Goal: Task Accomplishment & Management: Manage account settings

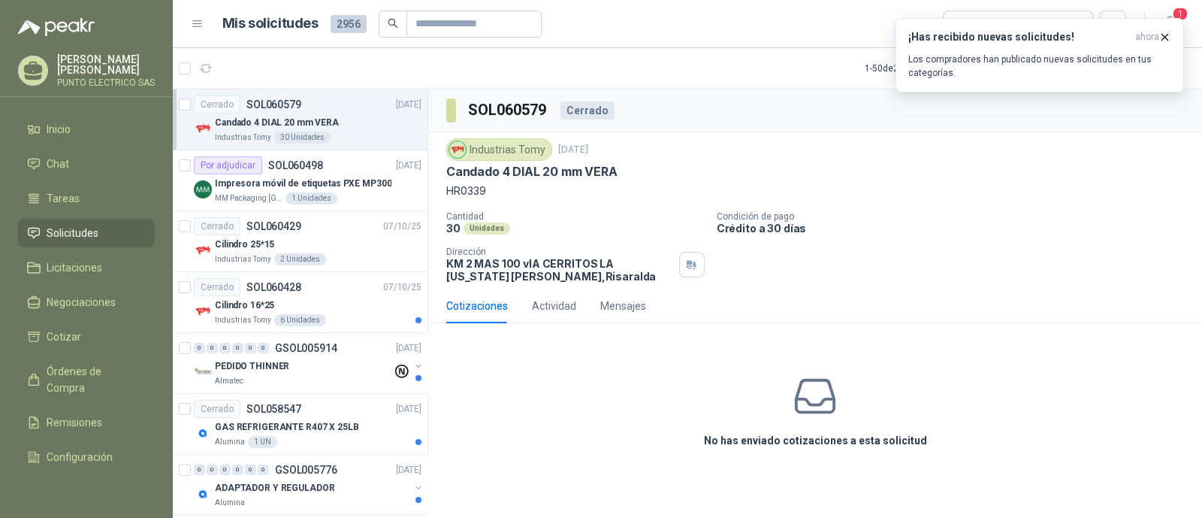
click at [974, 46] on div "¡Has recibido nuevas solicitudes! ahora Los compradores han publicado nuevas so…" at bounding box center [1040, 55] width 263 height 49
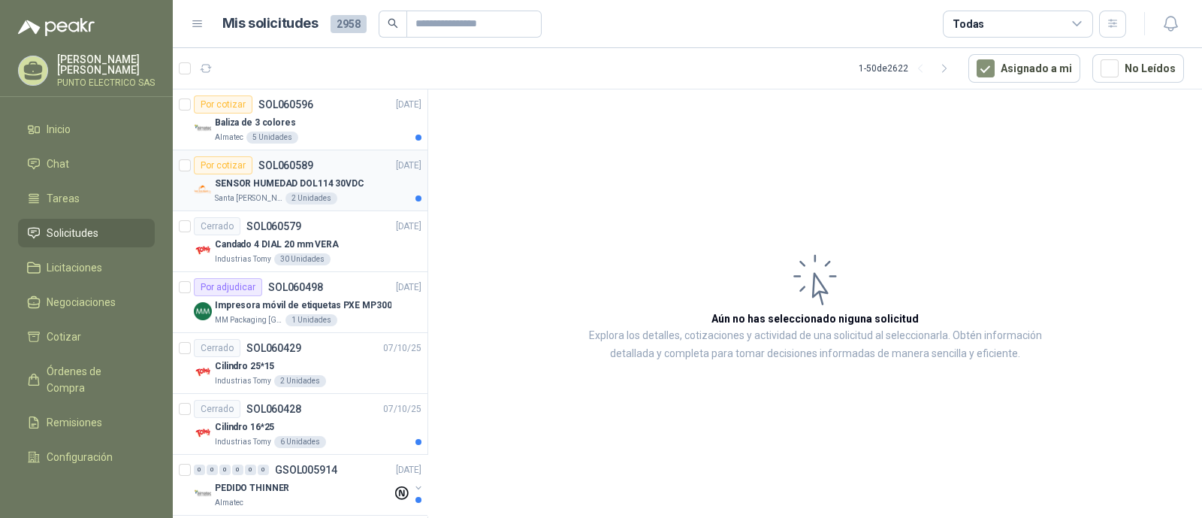
click at [359, 176] on div "SENSOR HUMEDAD DOL114 30VDC" at bounding box center [318, 183] width 207 height 18
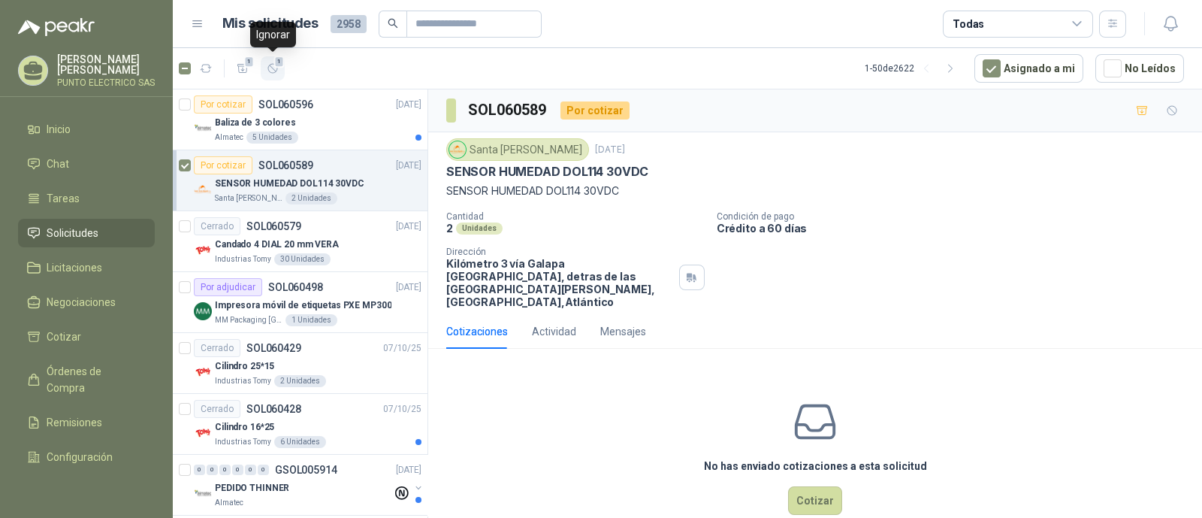
click at [276, 69] on icon "button" at bounding box center [273, 68] width 13 height 13
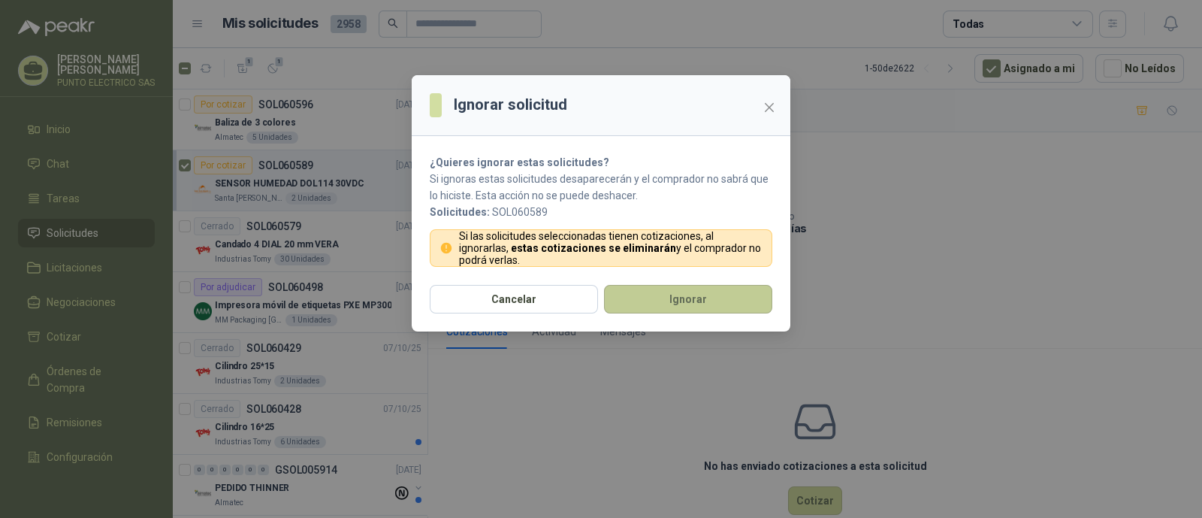
click at [687, 300] on button "Ignorar" at bounding box center [688, 299] width 168 height 29
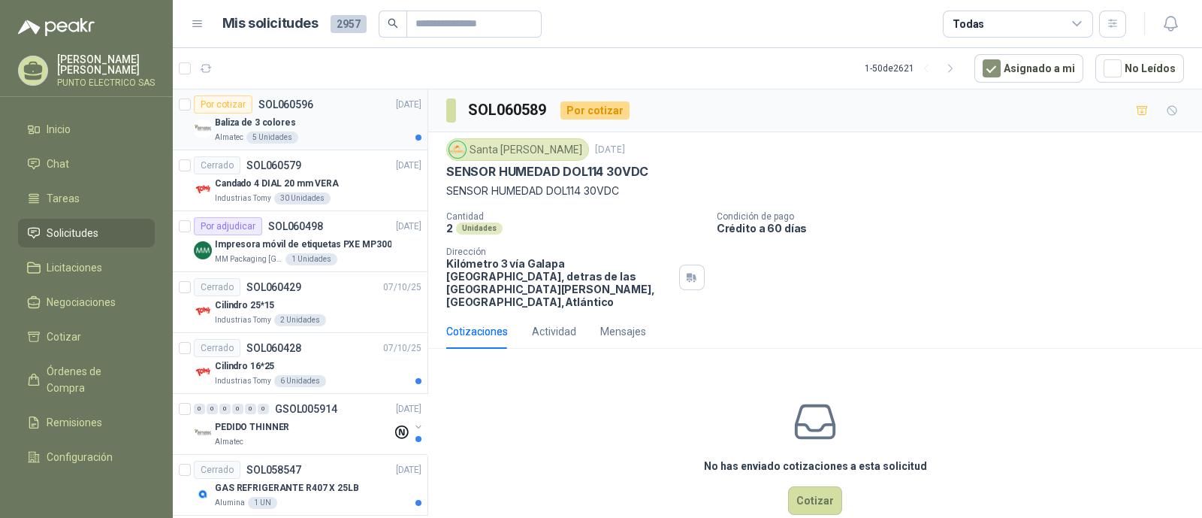
click at [331, 126] on div "Baliza de 3 colores" at bounding box center [318, 122] width 207 height 18
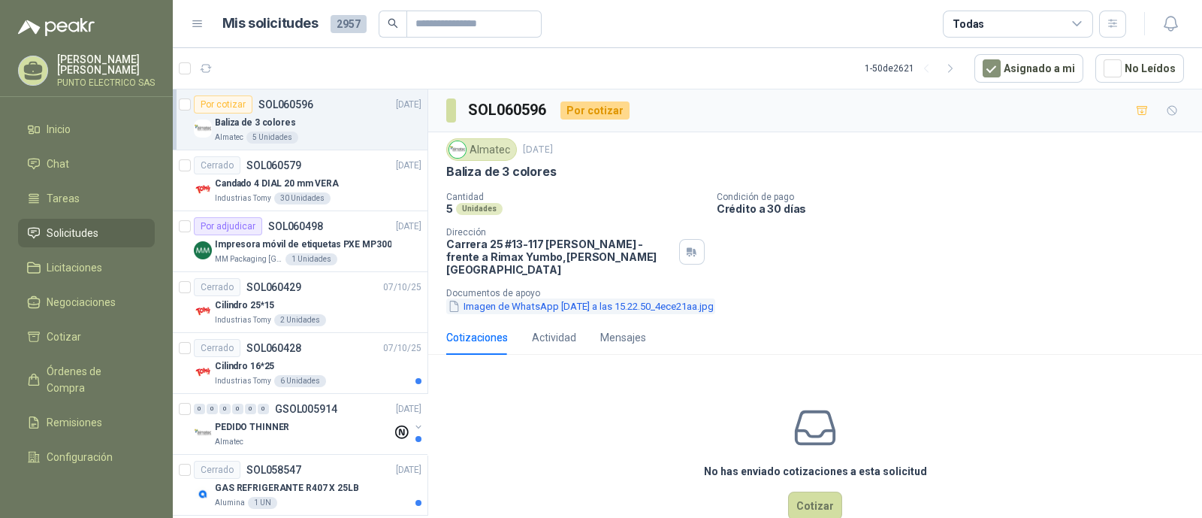
click at [686, 298] on button "Imagen de WhatsApp 2025-10-08 a las 15.22.50_4ece21aa.jpg" at bounding box center [580, 306] width 269 height 16
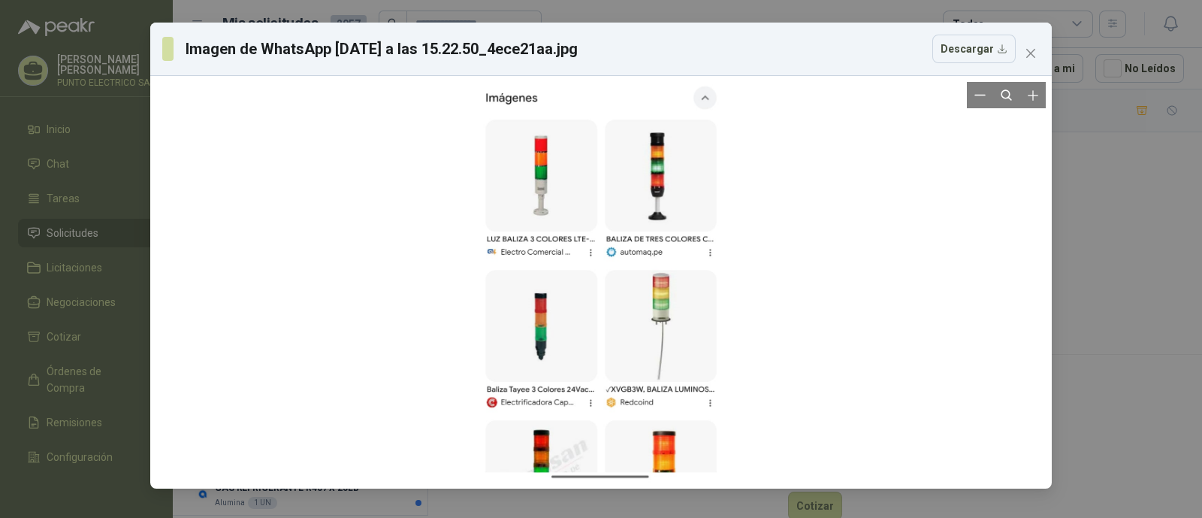
click at [458, 278] on div at bounding box center [601, 282] width 890 height 401
click at [1033, 50] on icon "close" at bounding box center [1031, 53] width 9 height 9
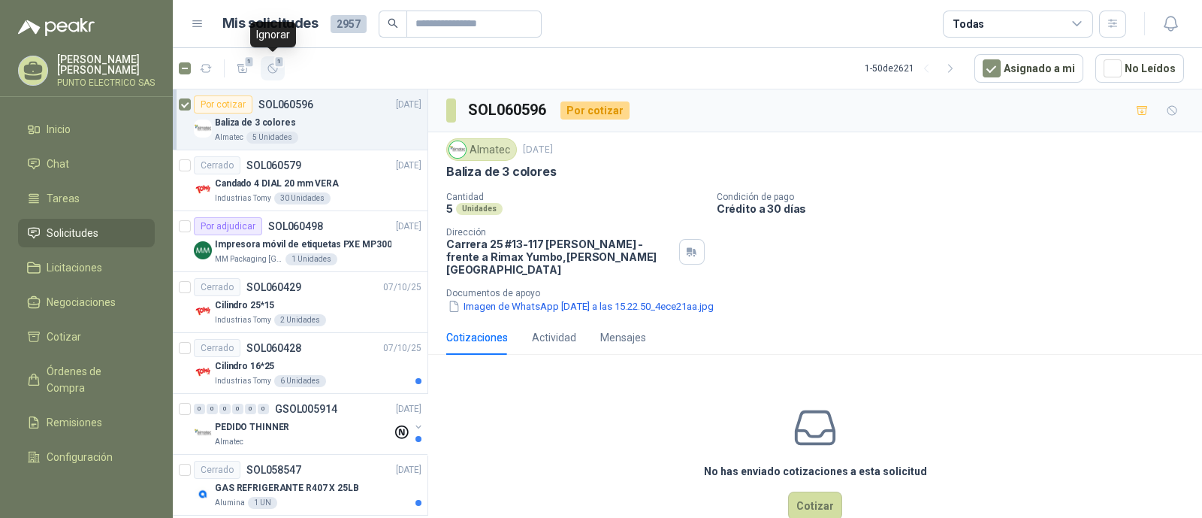
click at [274, 69] on icon "button" at bounding box center [273, 68] width 13 height 13
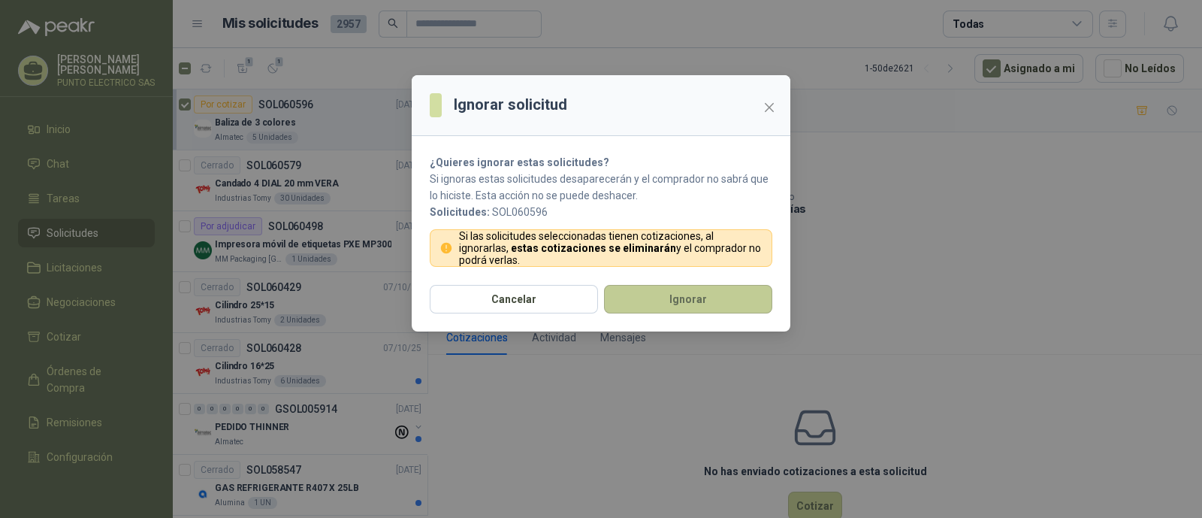
click at [712, 303] on button "Ignorar" at bounding box center [688, 299] width 168 height 29
